Goal: Transaction & Acquisition: Purchase product/service

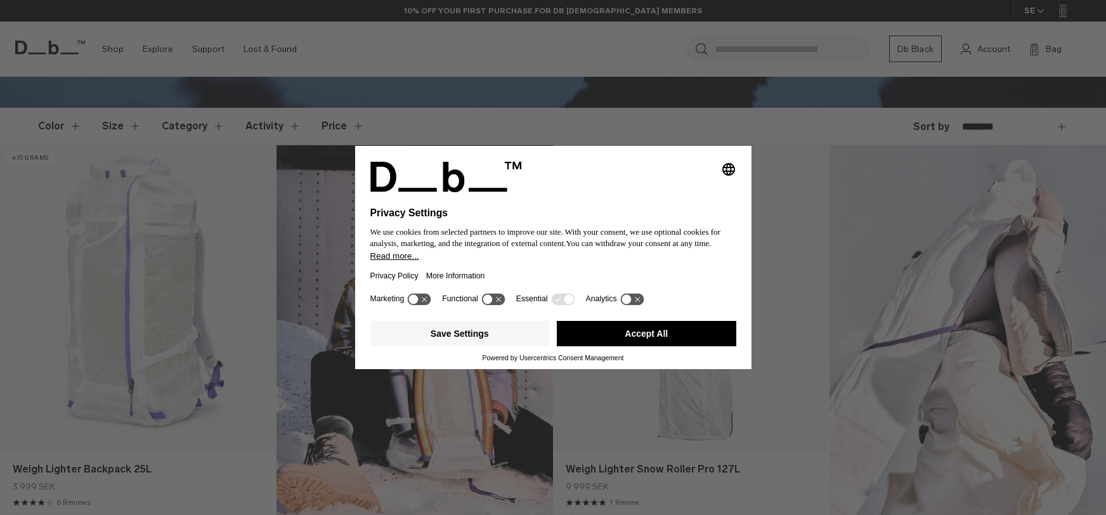
click at [497, 301] on icon at bounding box center [492, 299] width 23 height 12
click at [497, 301] on icon at bounding box center [500, 300] width 10 height 10
click at [468, 332] on button "Save Settings" at bounding box center [460, 333] width 180 height 25
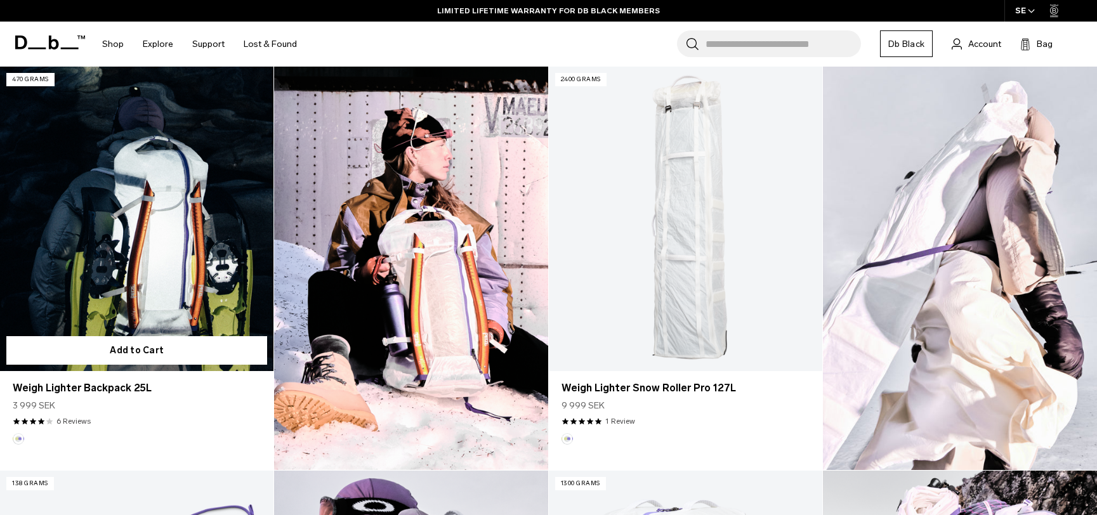
scroll to position [381, 0]
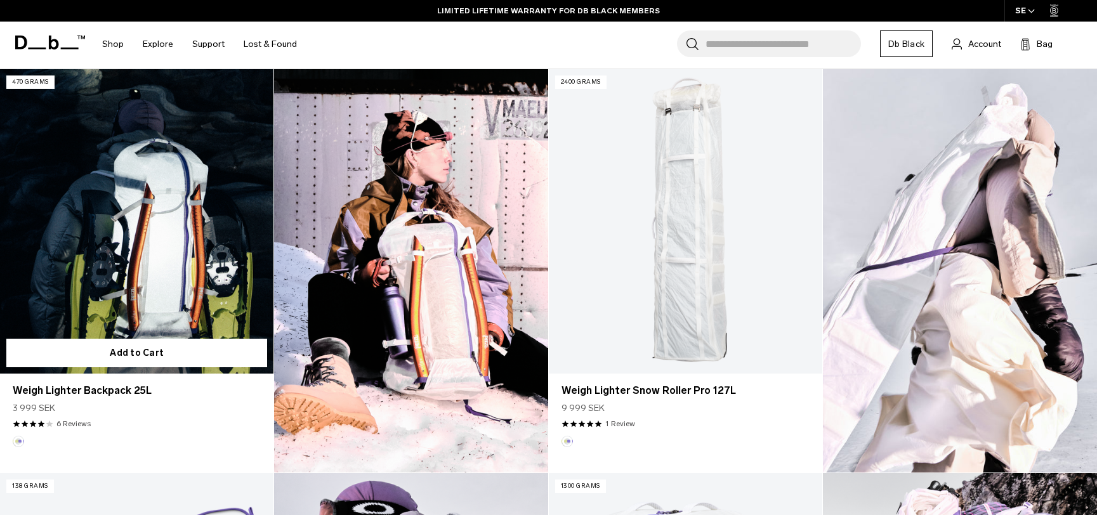
click at [136, 277] on link "Weigh Lighter Backpack 25L" at bounding box center [136, 221] width 273 height 304
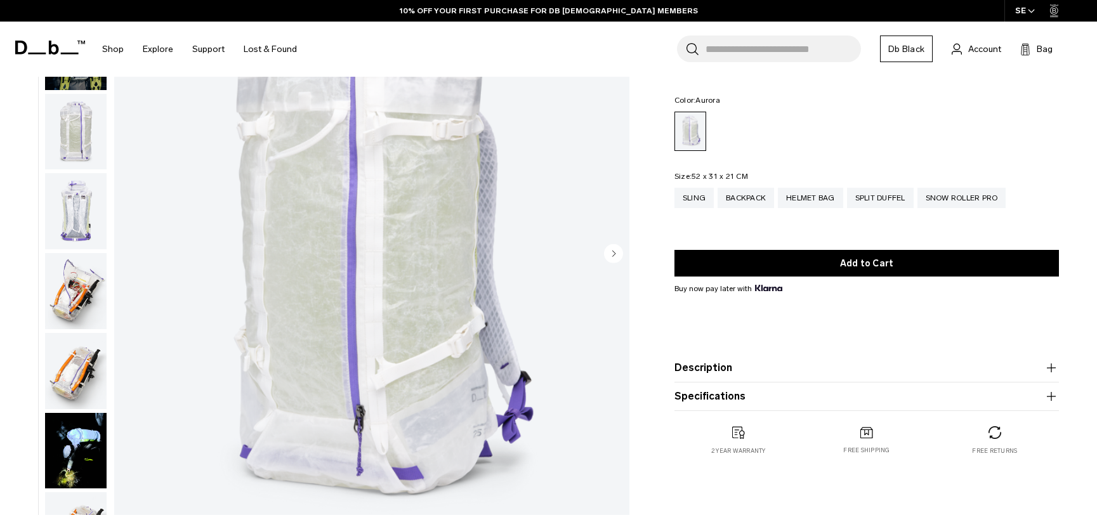
click at [610, 260] on circle "Next slide" at bounding box center [613, 253] width 19 height 19
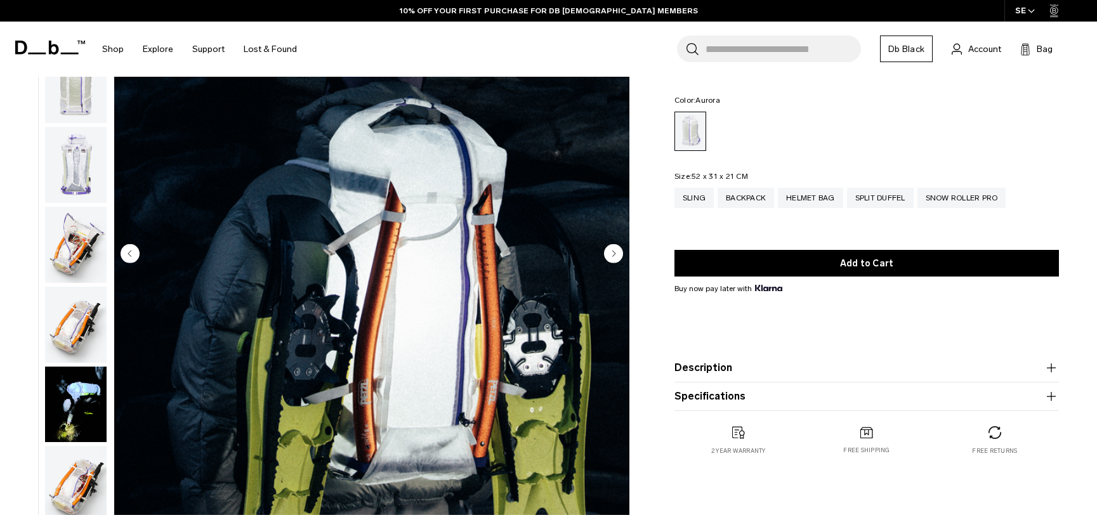
scroll to position [80, 0]
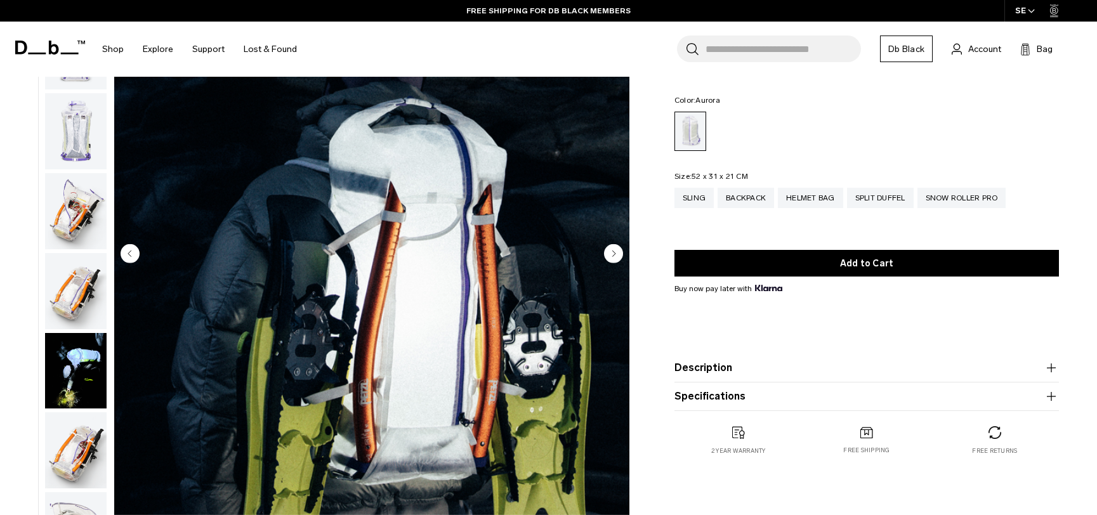
click at [610, 260] on circle "Next slide" at bounding box center [613, 253] width 19 height 19
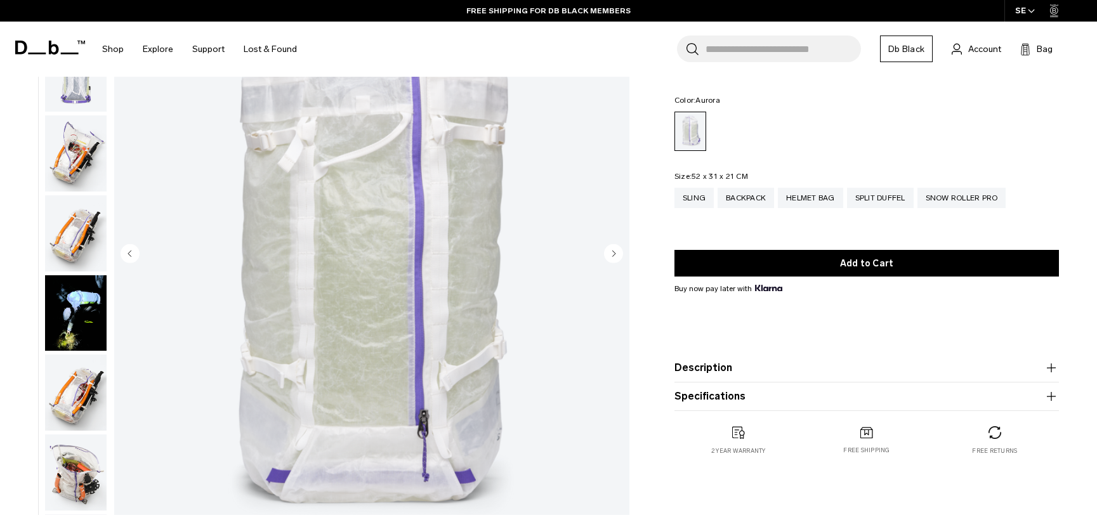
scroll to position [160, 0]
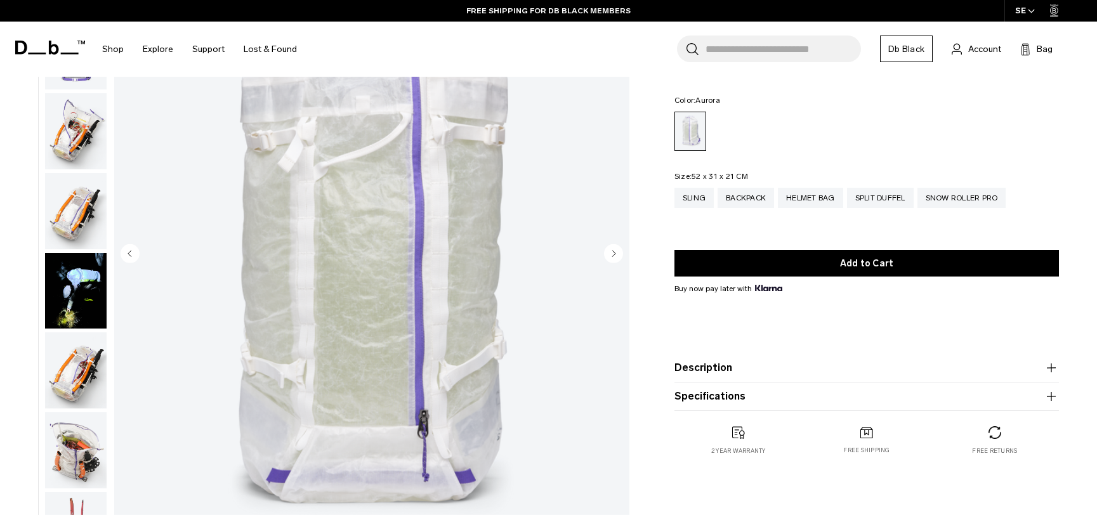
click at [610, 260] on circle "Next slide" at bounding box center [613, 253] width 19 height 19
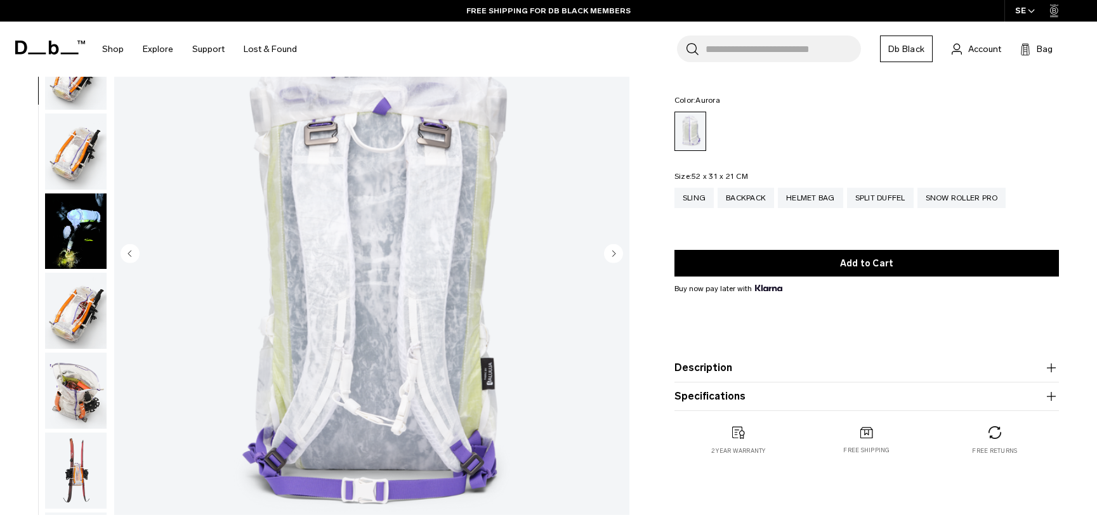
scroll to position [239, 0]
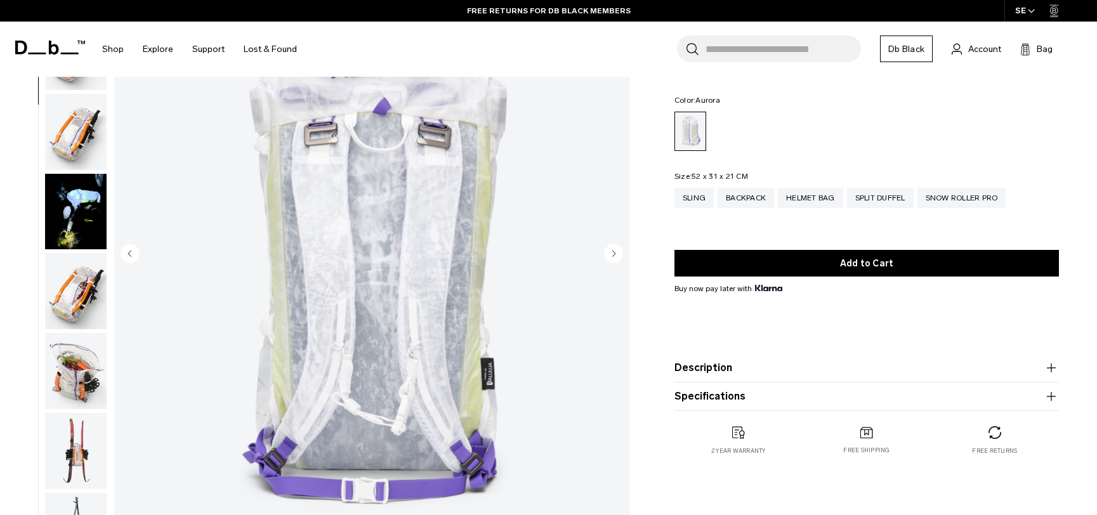
click at [610, 260] on circle "Next slide" at bounding box center [613, 253] width 19 height 19
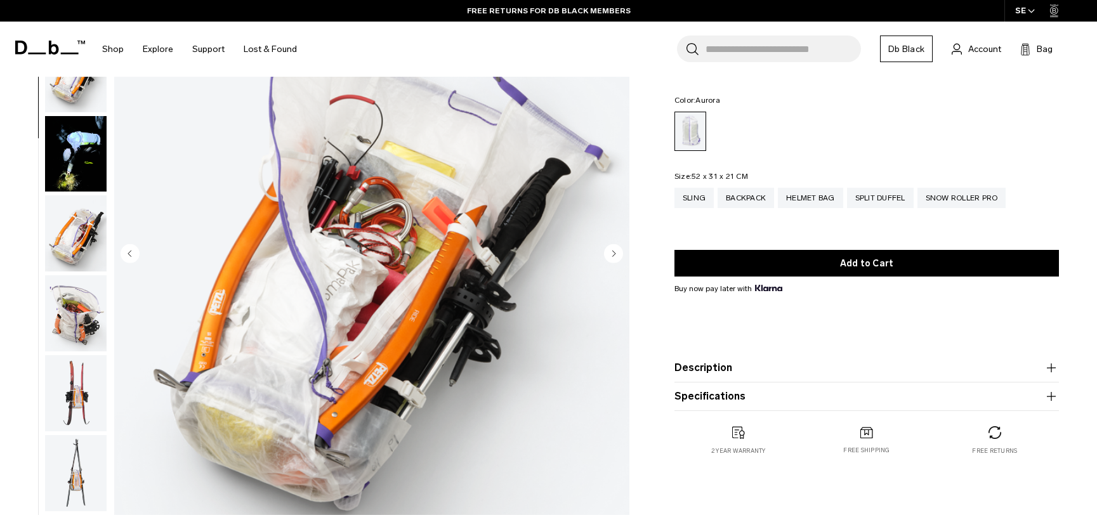
scroll to position [319, 0]
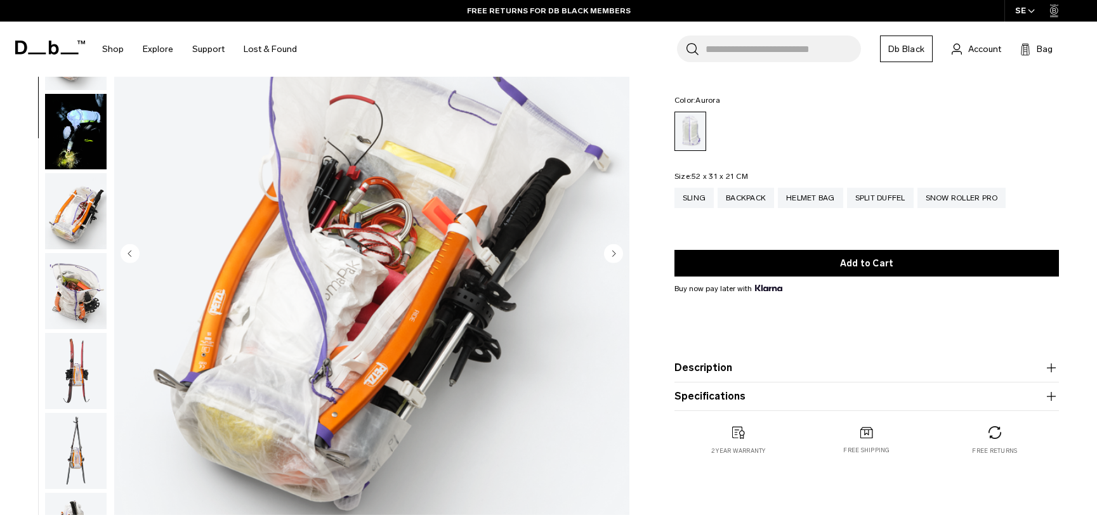
click at [610, 260] on circle "Next slide" at bounding box center [613, 253] width 19 height 19
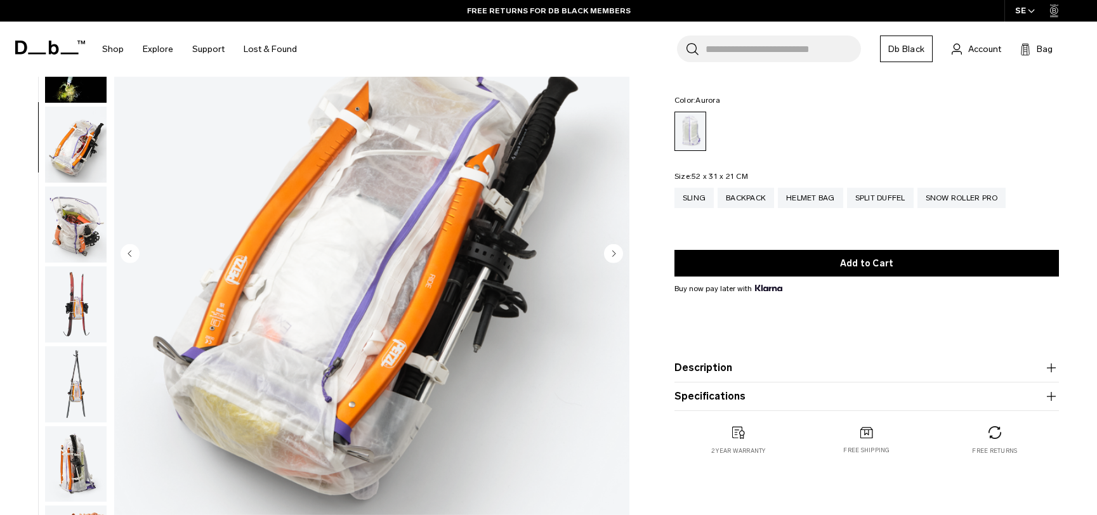
scroll to position [399, 0]
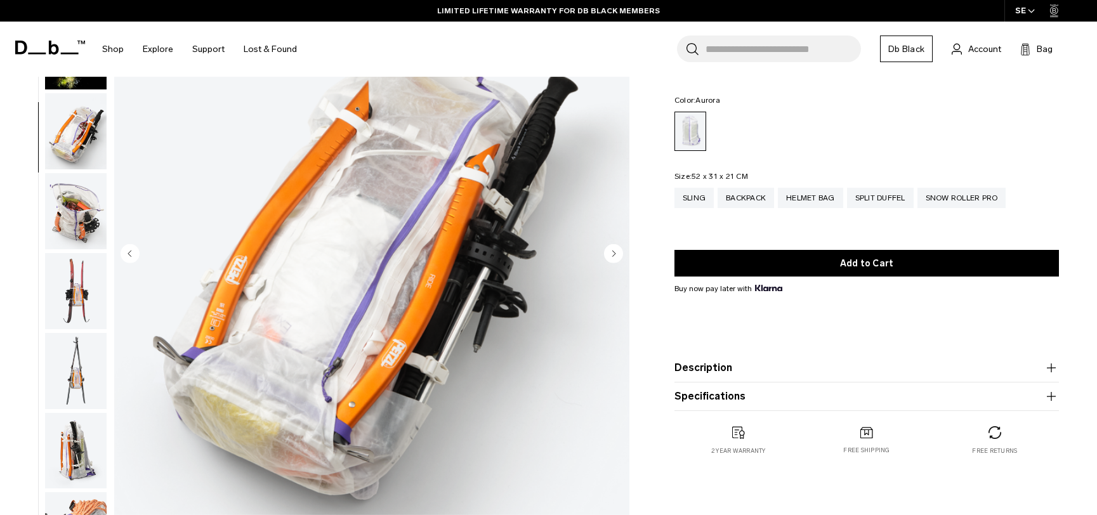
click at [610, 259] on circle "Next slide" at bounding box center [613, 253] width 19 height 19
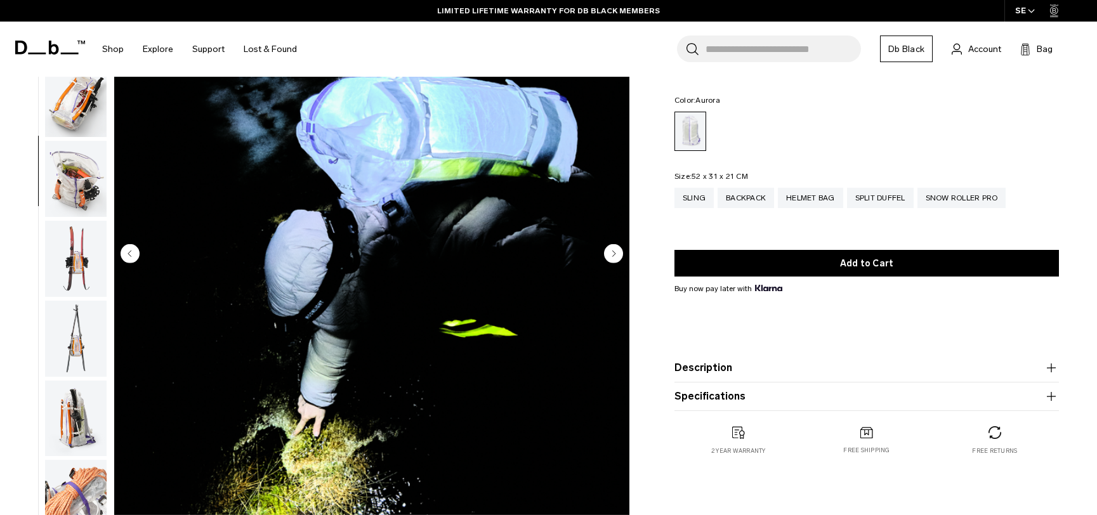
scroll to position [479, 0]
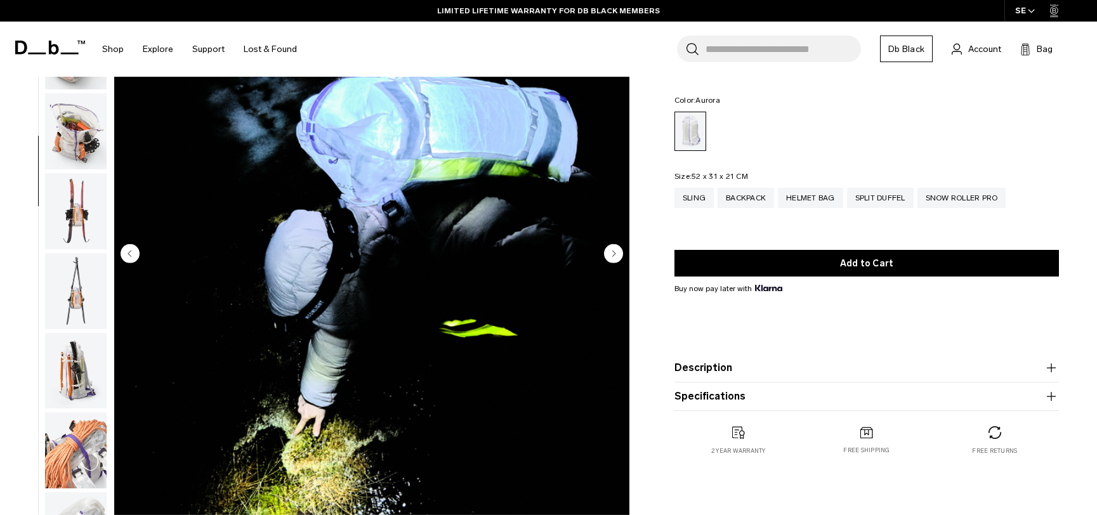
click at [609, 259] on circle "Next slide" at bounding box center [613, 253] width 19 height 19
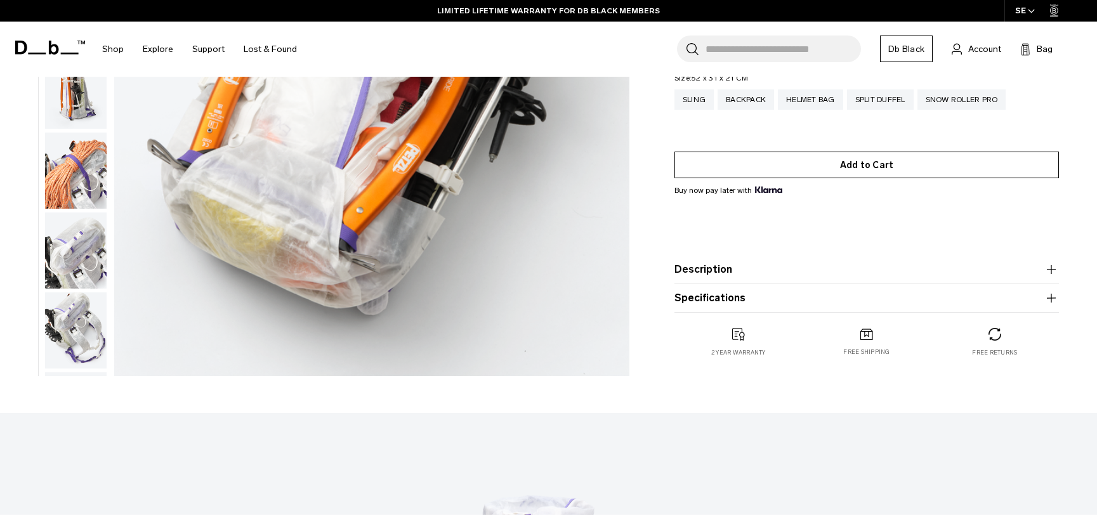
scroll to position [381, 0]
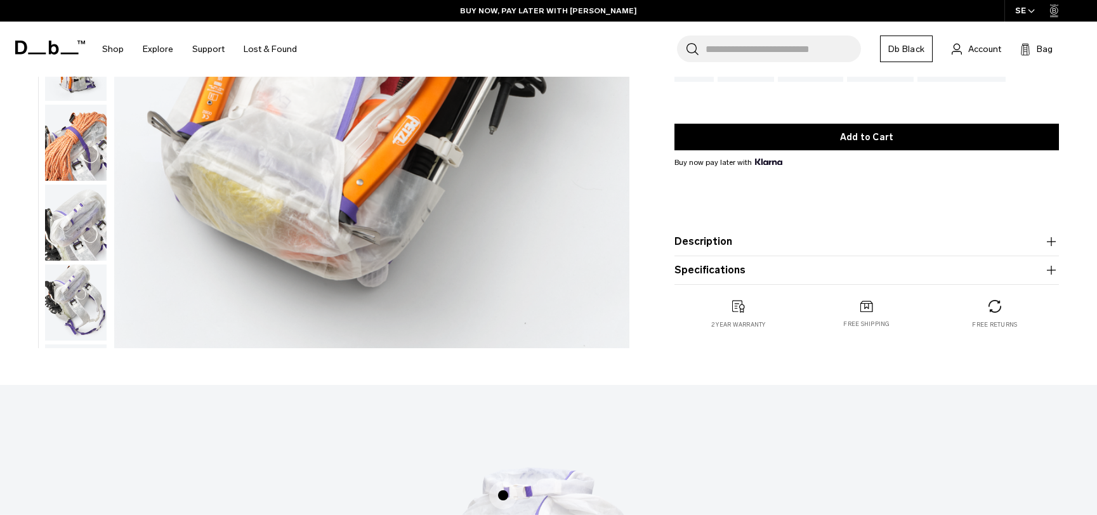
click at [1049, 244] on icon "button" at bounding box center [1051, 241] width 15 height 15
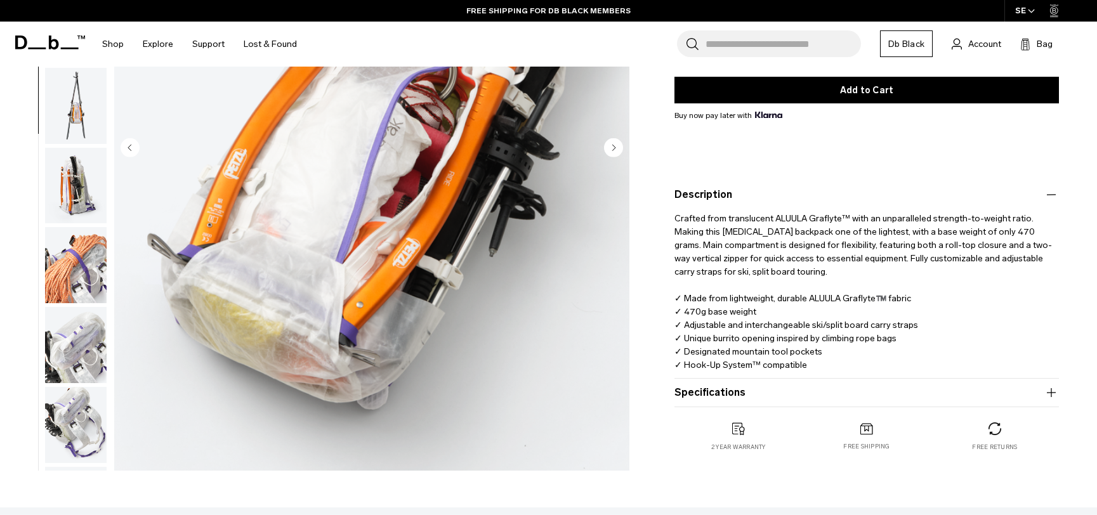
scroll to position [228, 0]
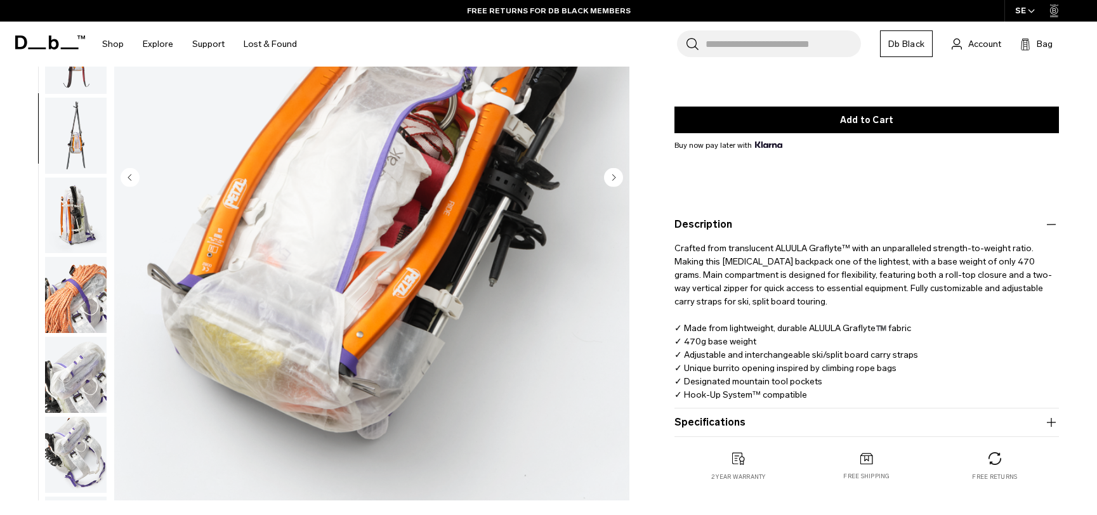
click at [611, 181] on circle "Next slide" at bounding box center [613, 177] width 19 height 19
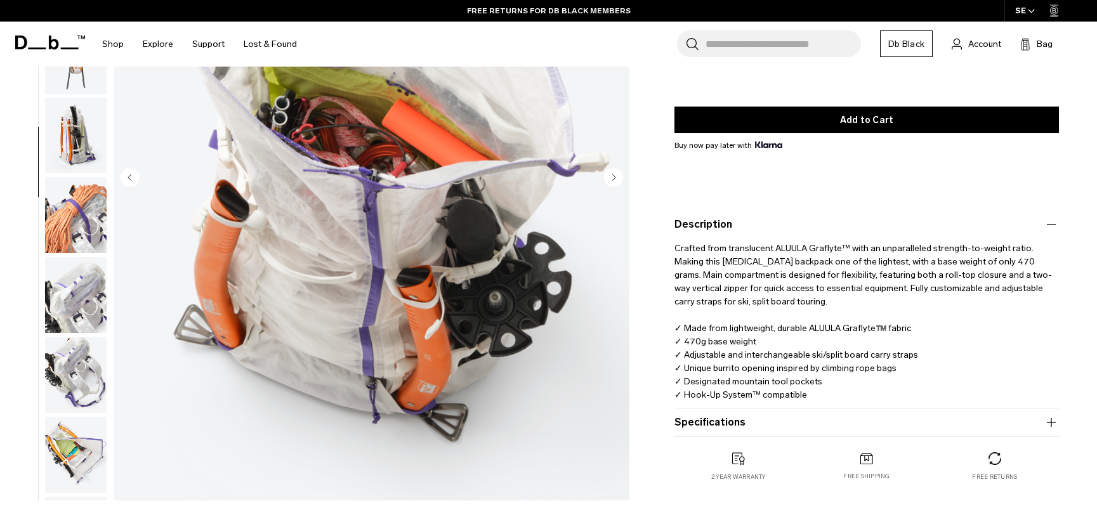
click at [611, 181] on circle "Next slide" at bounding box center [613, 177] width 19 height 19
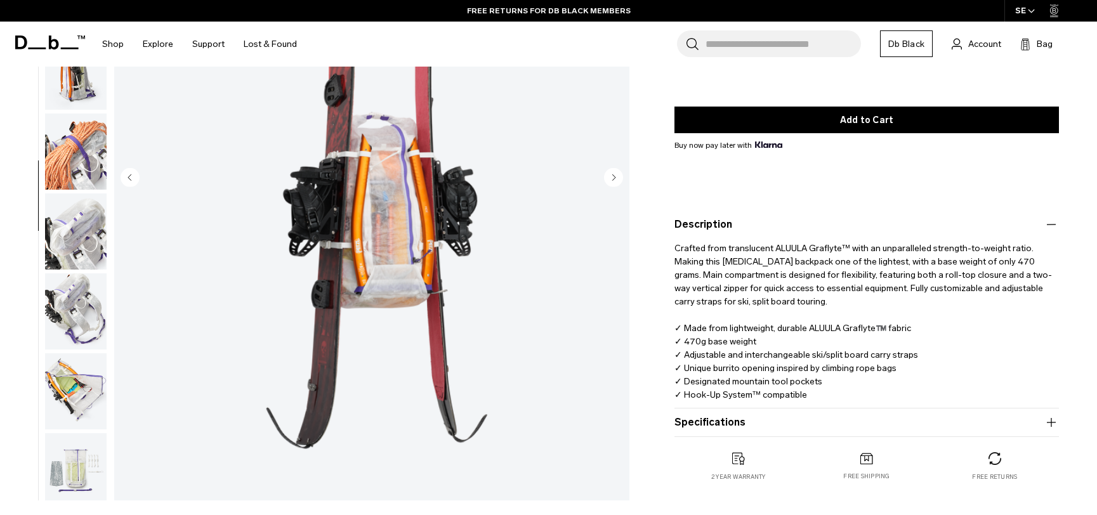
scroll to position [718, 0]
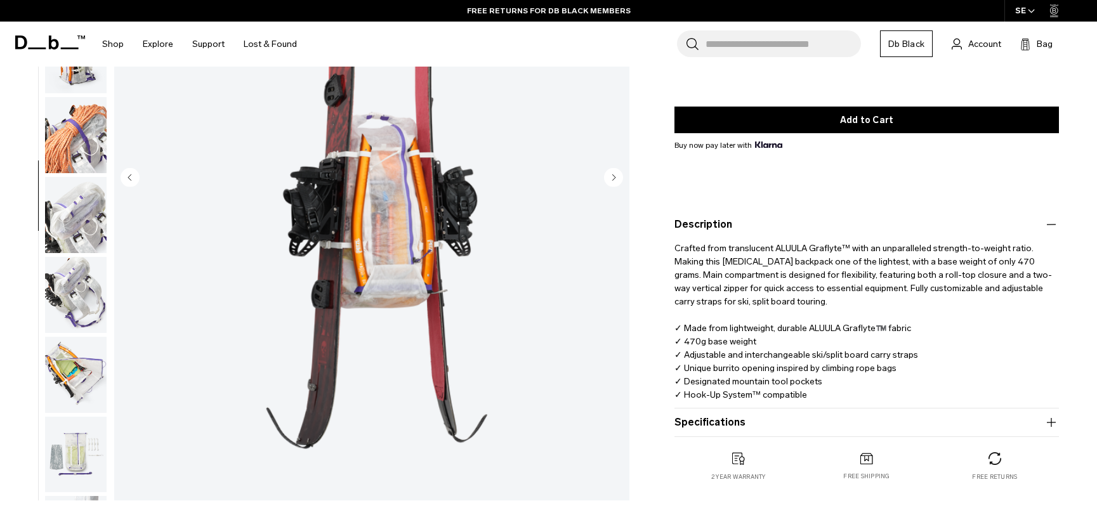
click at [611, 181] on circle "Next slide" at bounding box center [613, 177] width 19 height 19
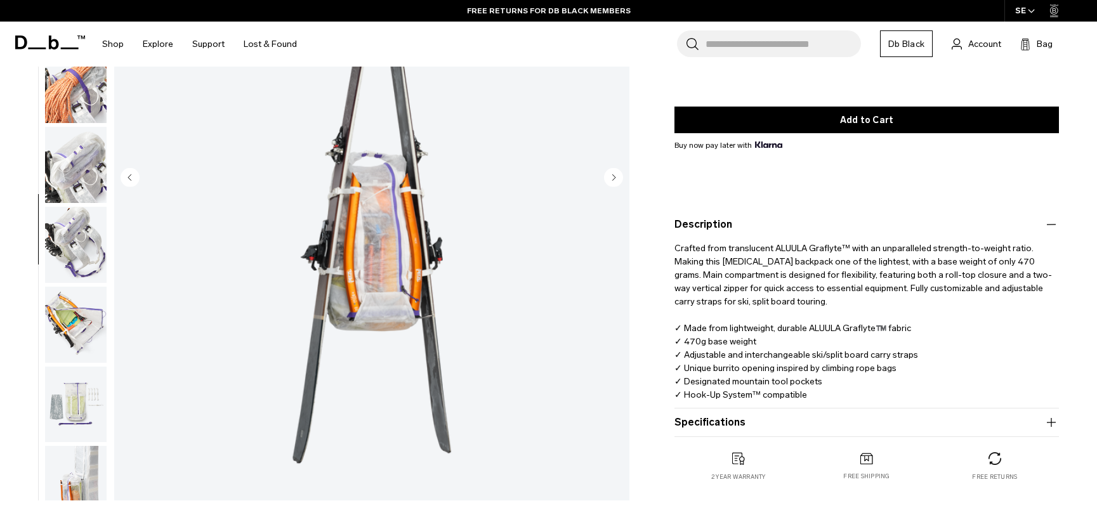
scroll to position [790, 0]
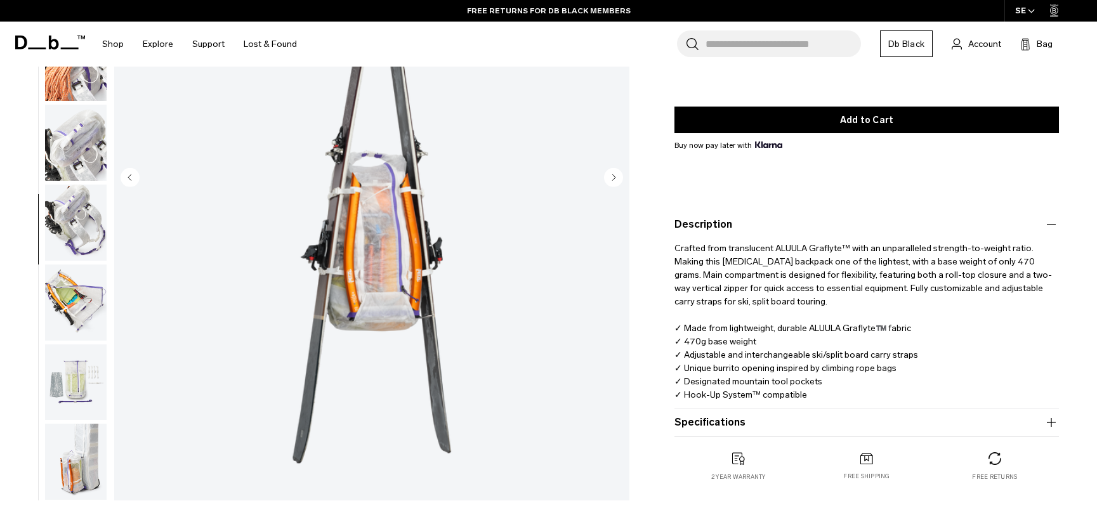
click at [611, 181] on circle "Next slide" at bounding box center [613, 177] width 19 height 19
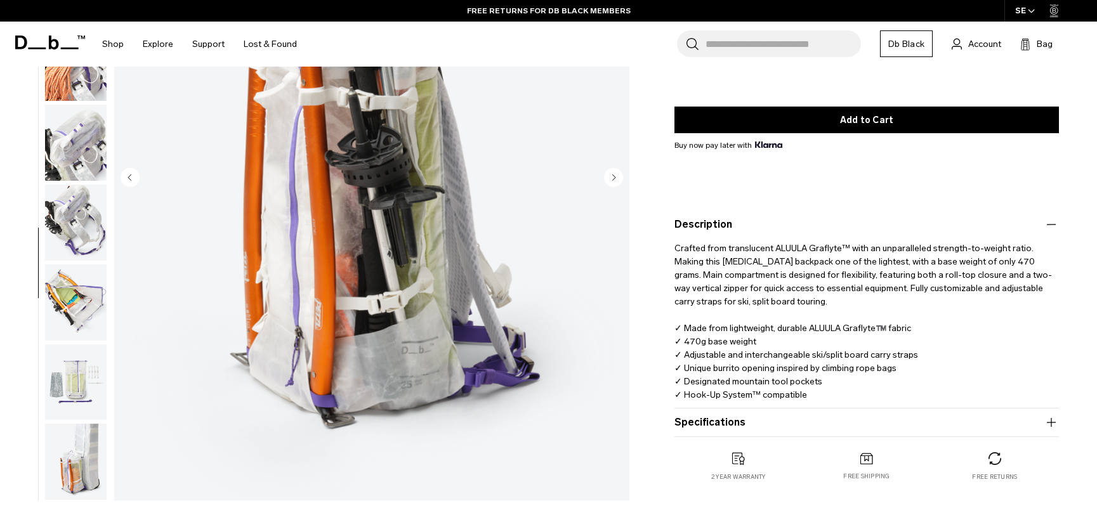
click at [611, 181] on circle "Next slide" at bounding box center [613, 177] width 19 height 19
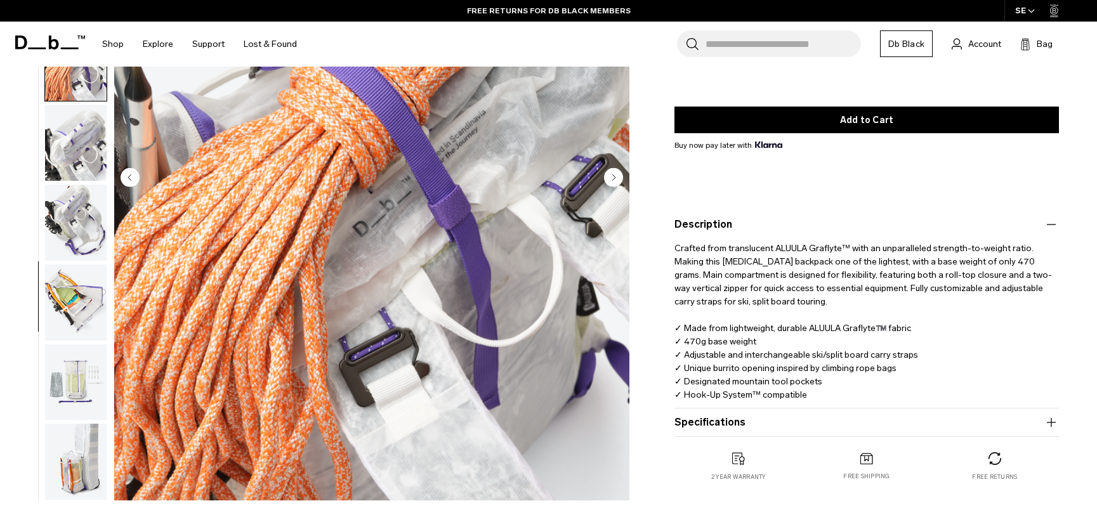
click at [611, 181] on circle "Next slide" at bounding box center [613, 177] width 19 height 19
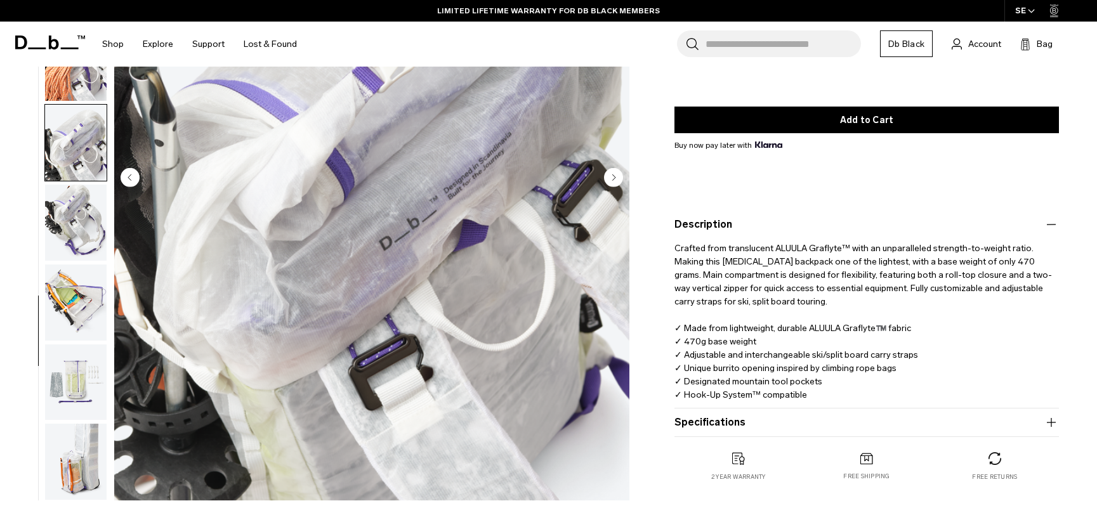
click at [611, 181] on circle "Next slide" at bounding box center [613, 177] width 19 height 19
